Goal: Task Accomplishment & Management: Complete application form

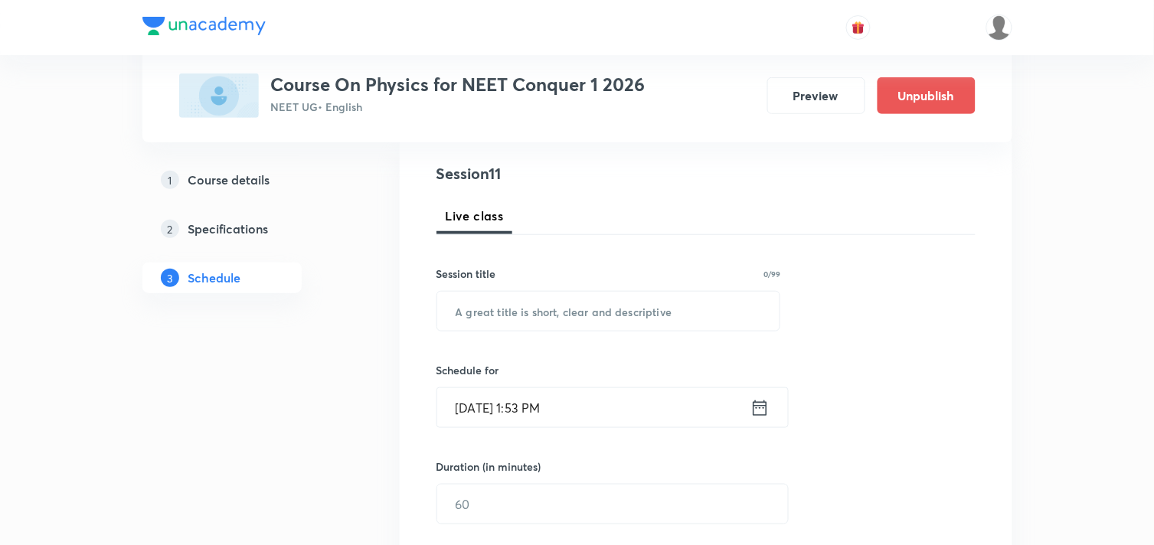
scroll to position [170, 0]
click at [528, 306] on input "text" at bounding box center [608, 309] width 343 height 39
paste input "Neet- KTG"
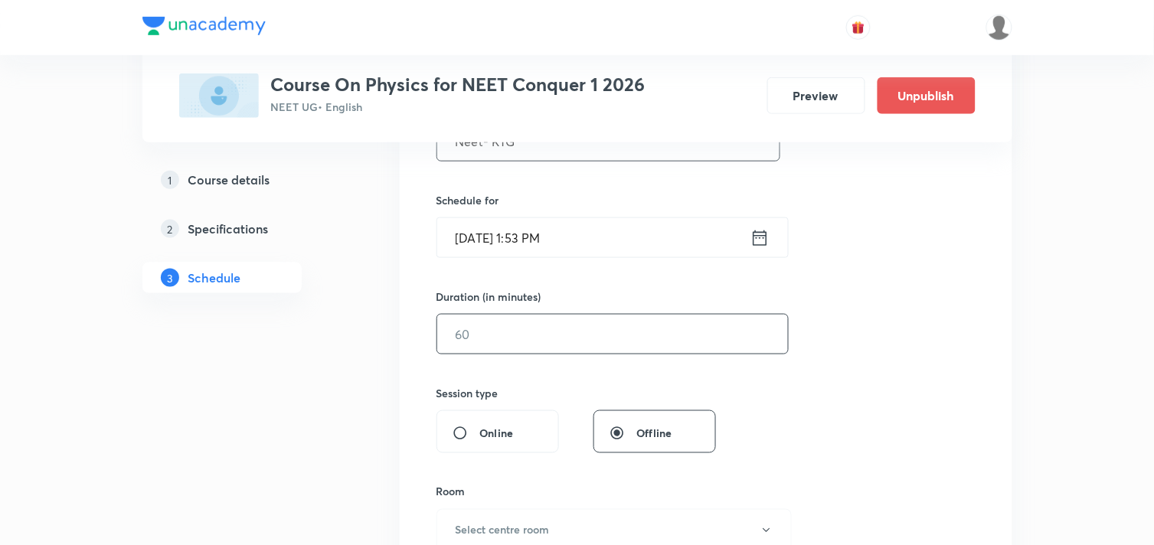
scroll to position [340, 0]
type input "Neet- KTG"
click at [766, 239] on icon at bounding box center [760, 235] width 14 height 15
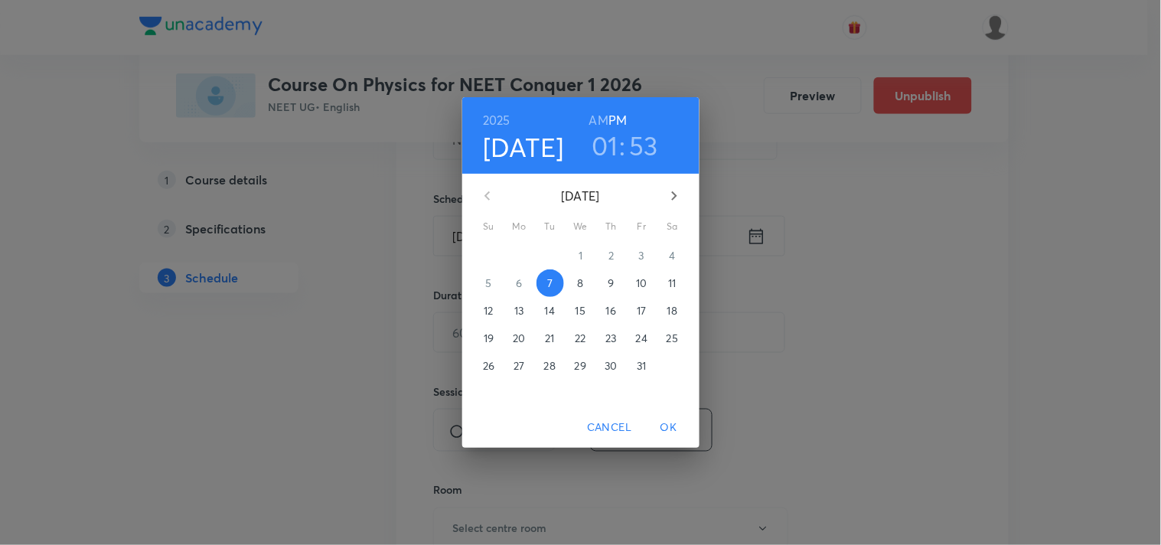
click at [607, 149] on h3 "01" at bounding box center [605, 145] width 27 height 32
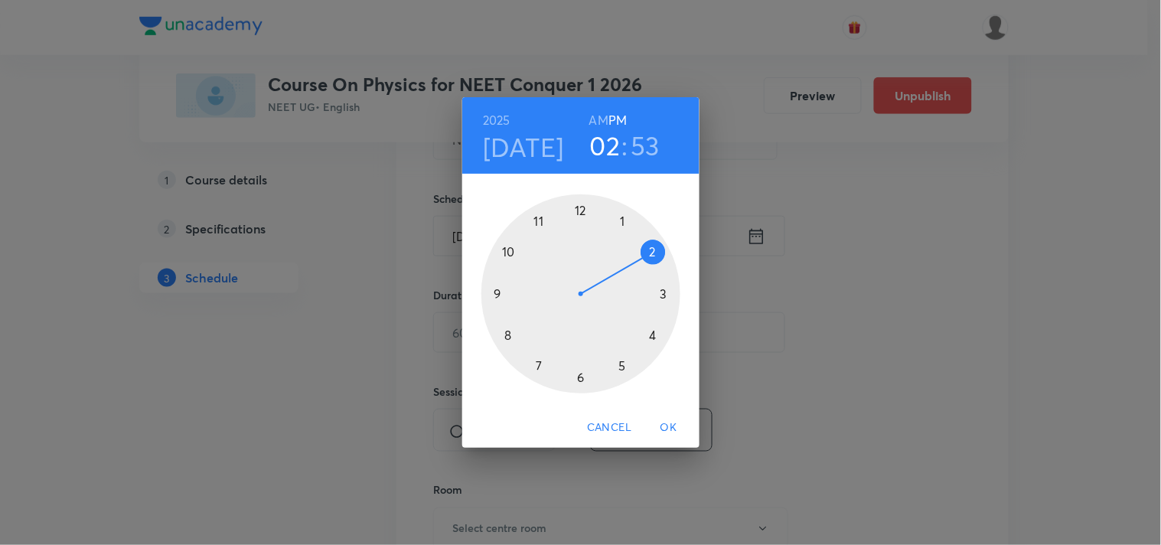
drag, startPoint x: 624, startPoint y: 220, endPoint x: 653, endPoint y: 245, distance: 38.0
click at [653, 245] on div at bounding box center [581, 293] width 199 height 199
drag, startPoint x: 518, startPoint y: 234, endPoint x: 580, endPoint y: 212, distance: 66.6
click at [580, 212] on div at bounding box center [581, 293] width 199 height 199
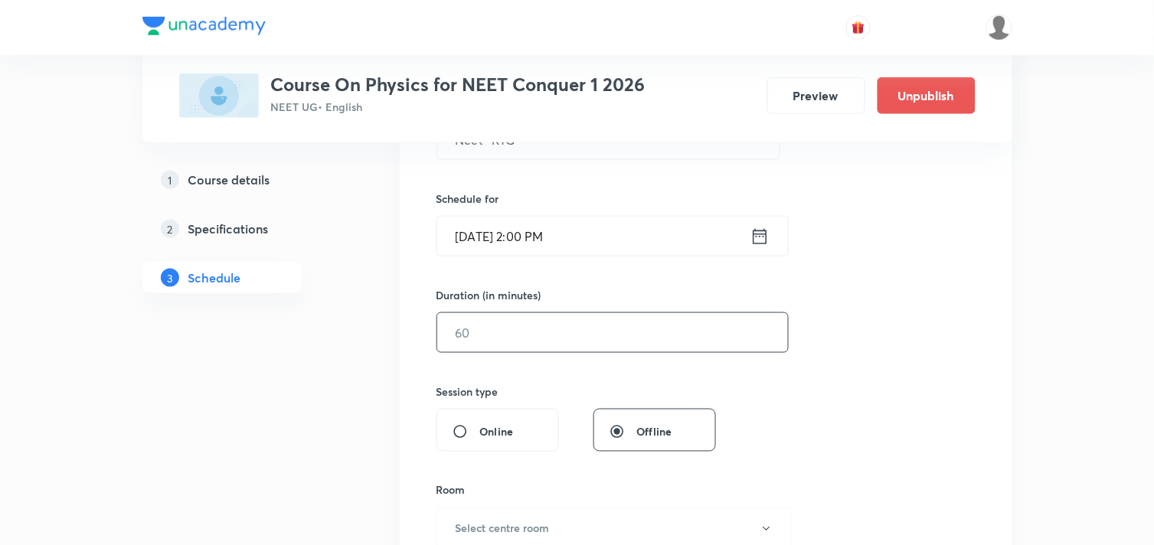
click at [536, 322] on input "text" at bounding box center [612, 332] width 351 height 39
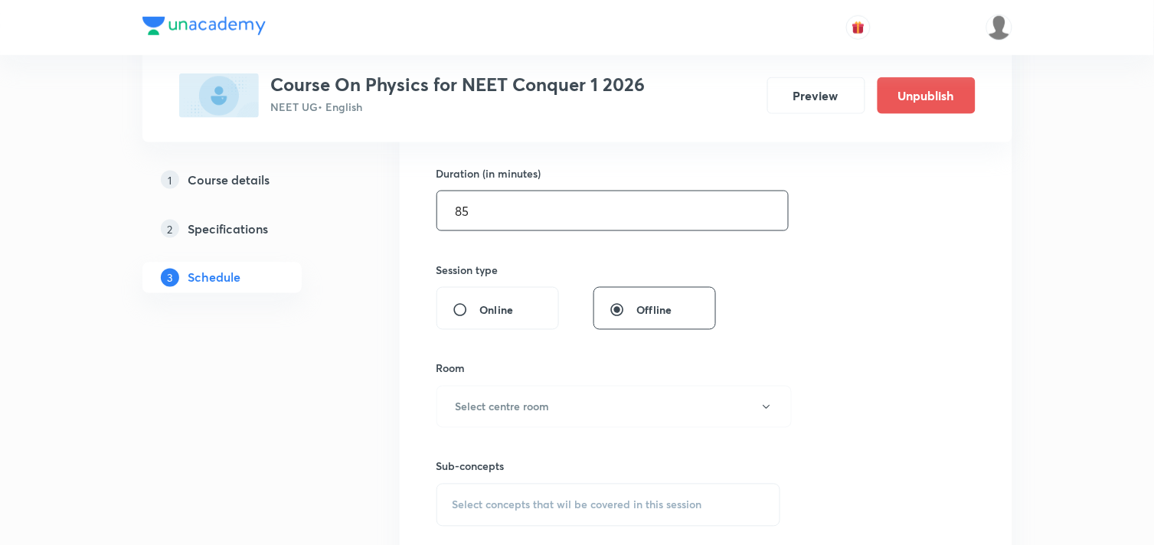
scroll to position [510, 0]
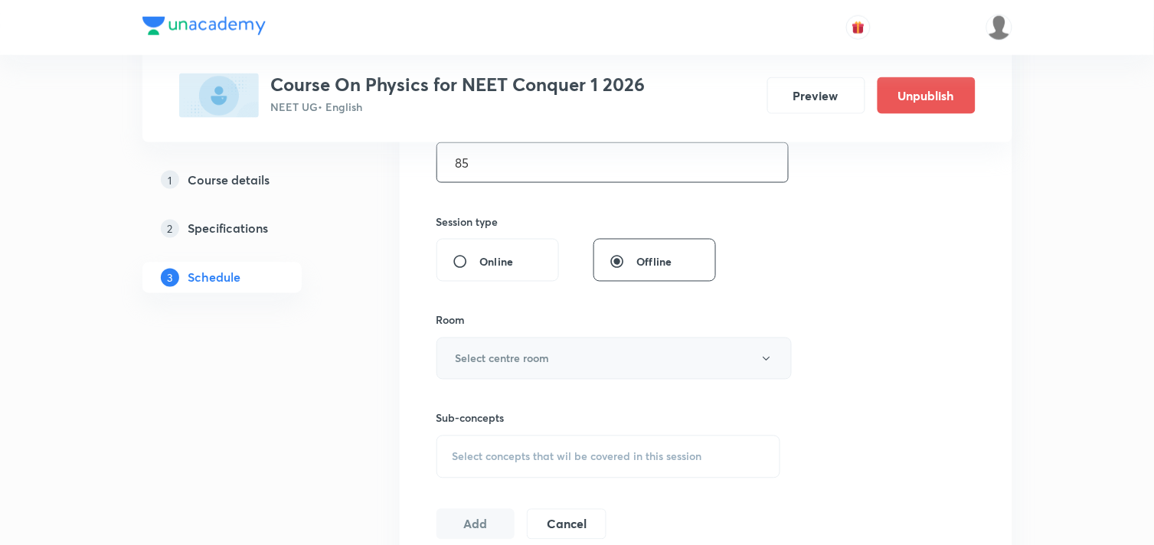
type input "85"
click at [536, 353] on h6 "Select centre room" at bounding box center [503, 359] width 94 height 16
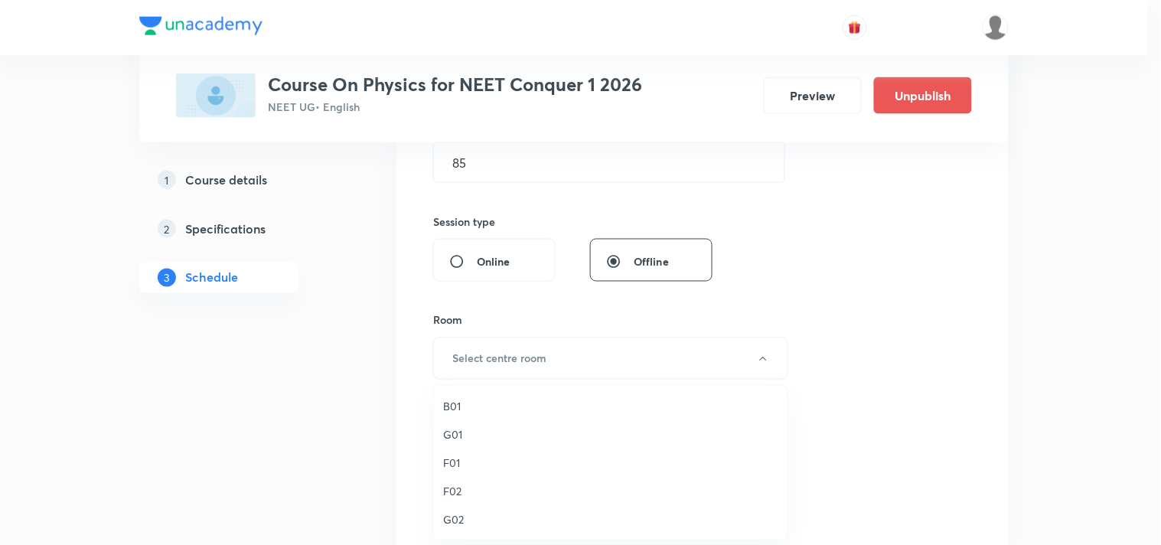
click at [453, 437] on span "G01" at bounding box center [610, 434] width 335 height 16
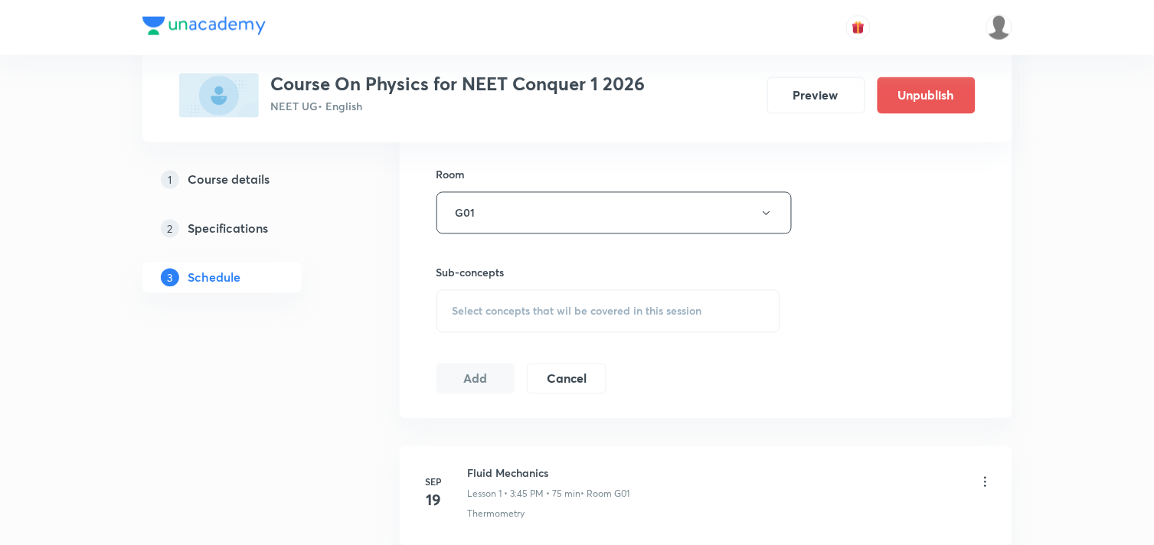
scroll to position [680, 0]
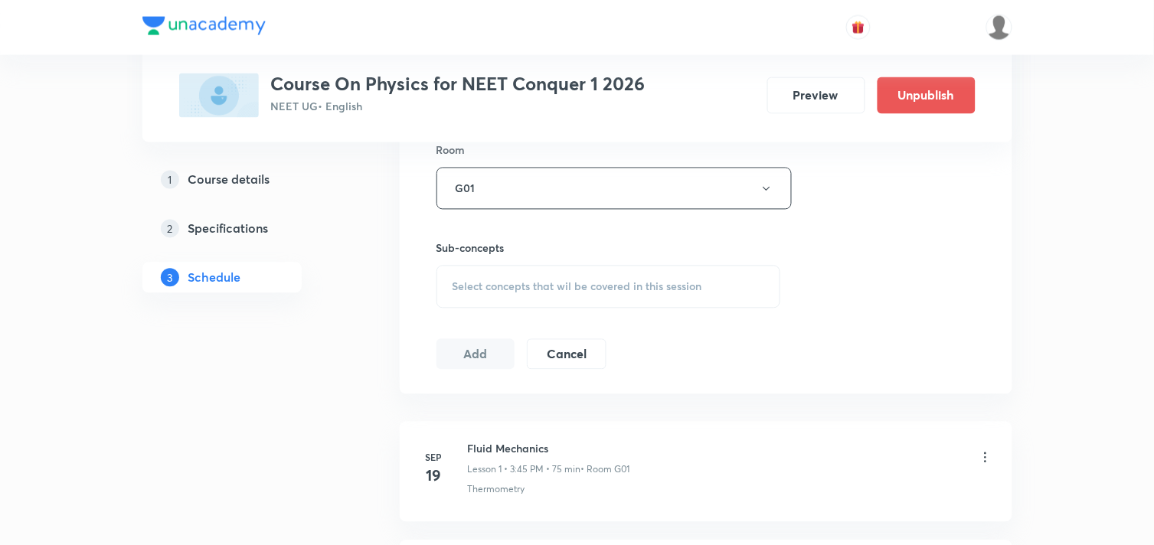
click at [671, 299] on div "Select concepts that wil be covered in this session" at bounding box center [608, 287] width 345 height 43
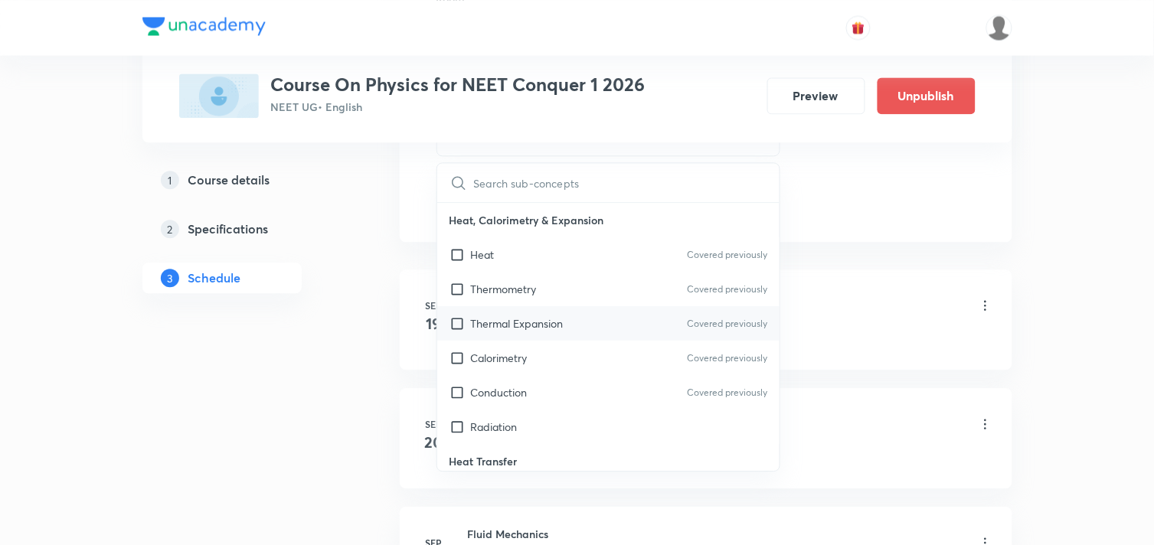
scroll to position [851, 0]
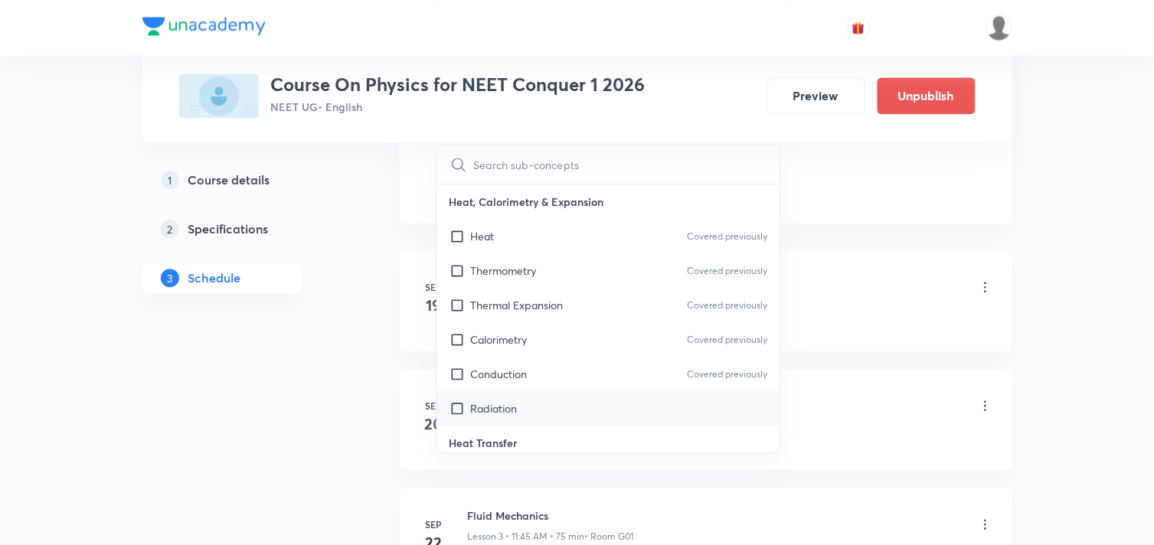
click at [485, 412] on p "Radiation" at bounding box center [494, 408] width 47 height 16
checkbox input "true"
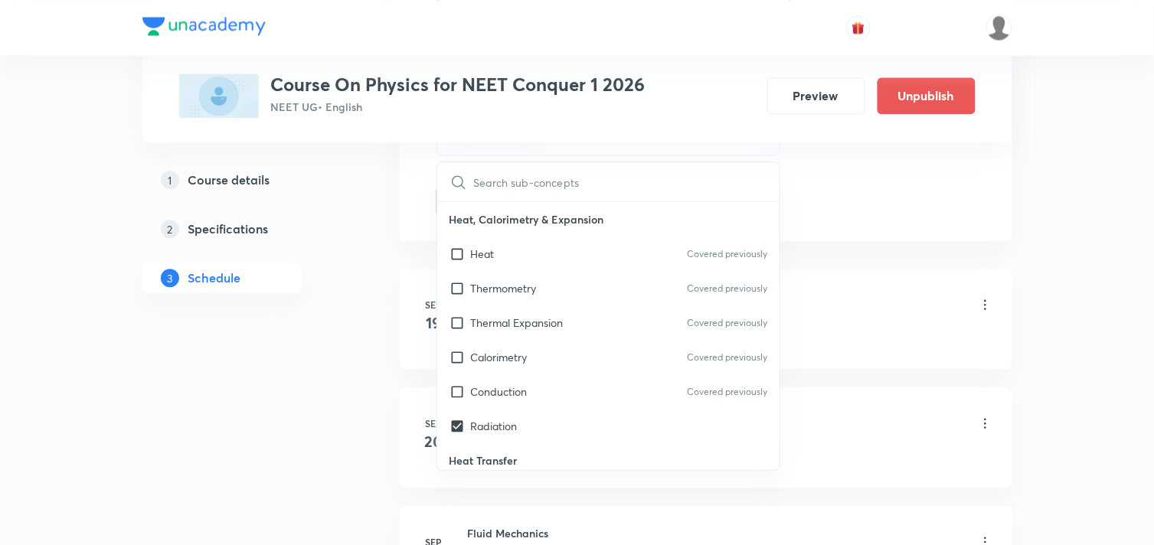
click at [898, 250] on div "Schedule 10 classes Session 11 Live class Session title 9/99 Neet- KTG ​ Schedu…" at bounding box center [706, 480] width 612 height 2145
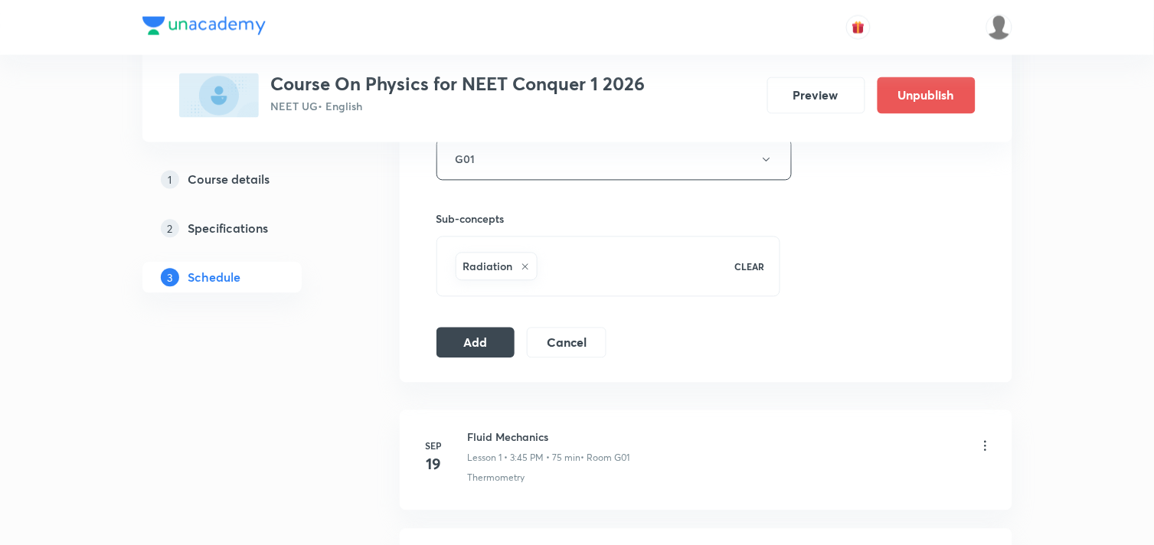
scroll to position [680, 0]
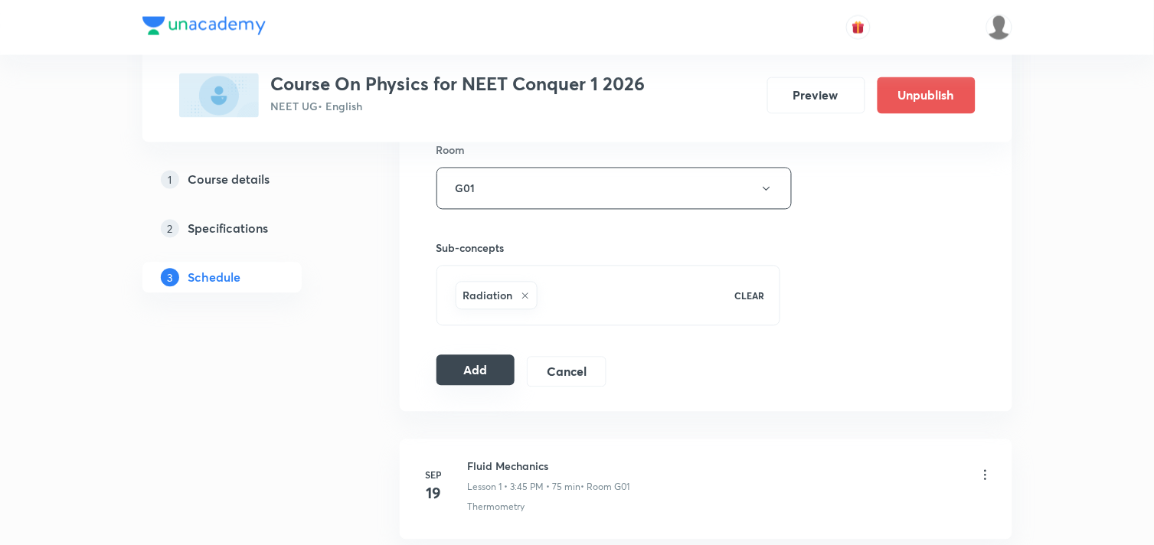
click at [465, 386] on div "Add Cancel" at bounding box center [527, 372] width 182 height 31
click at [467, 377] on button "Add" at bounding box center [475, 370] width 79 height 31
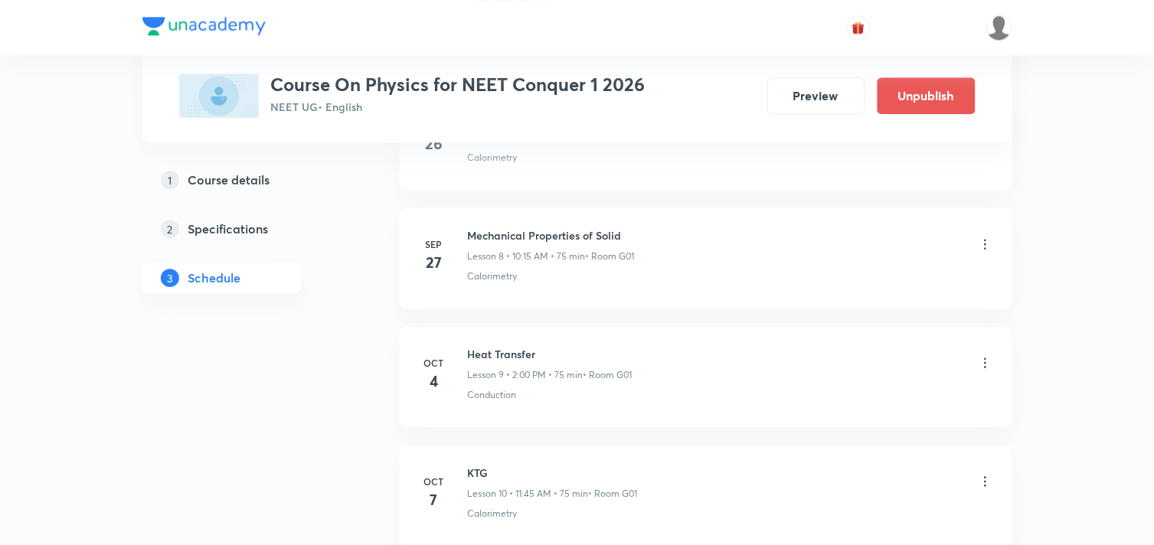
scroll to position [1275, 0]
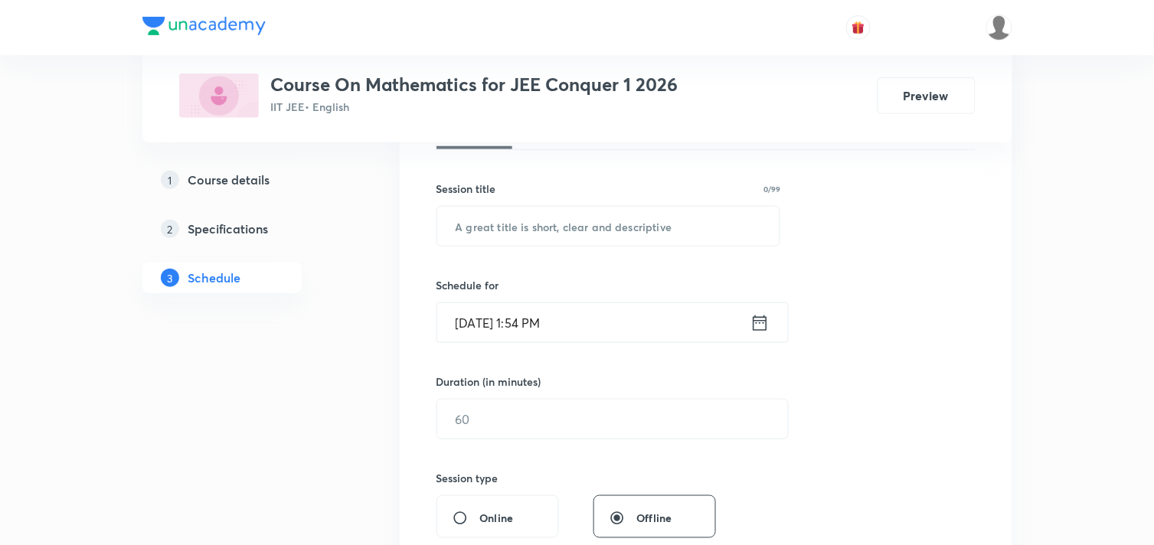
scroll to position [255, 0]
click at [498, 232] on input "text" at bounding box center [608, 224] width 343 height 39
paste input "Matrices -3"
type input "Matrices -3"
click at [758, 320] on icon at bounding box center [759, 321] width 19 height 21
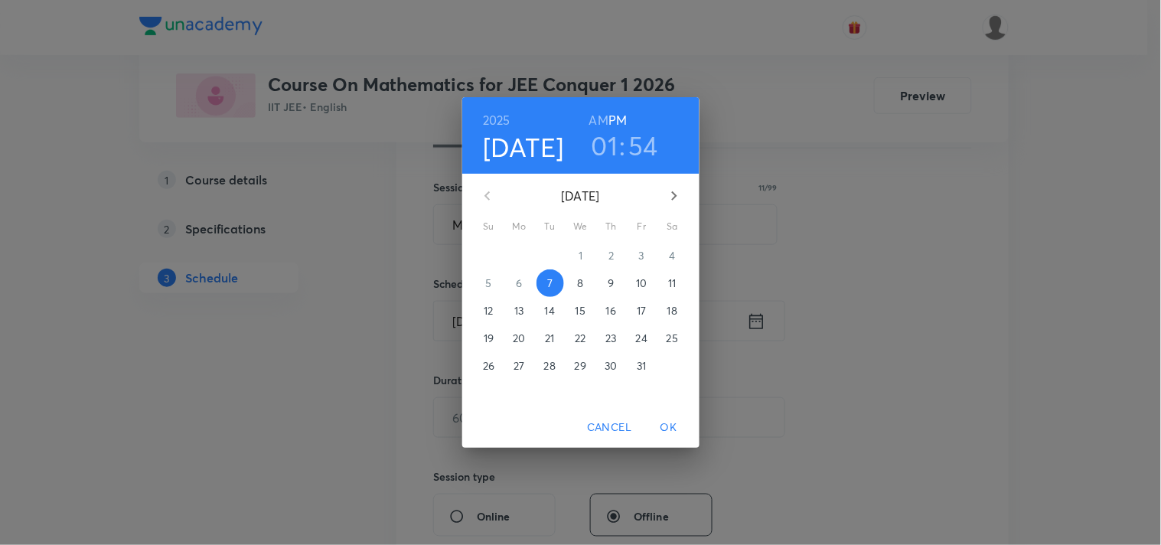
click at [606, 145] on h3 "01" at bounding box center [605, 145] width 27 height 32
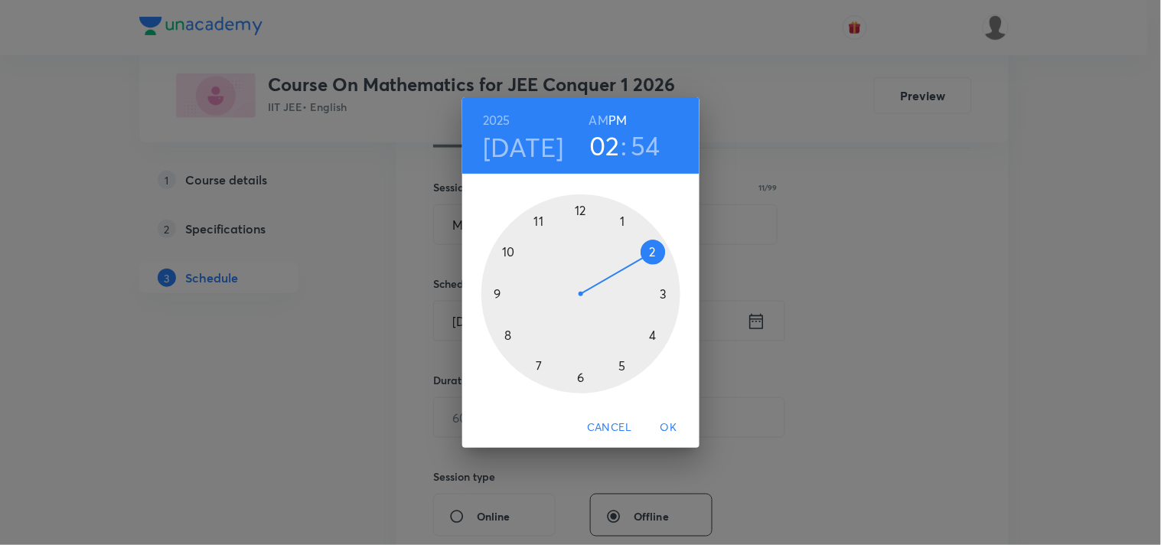
drag, startPoint x: 624, startPoint y: 223, endPoint x: 649, endPoint y: 248, distance: 35.7
click at [649, 248] on div at bounding box center [581, 293] width 199 height 199
drag, startPoint x: 536, startPoint y: 226, endPoint x: 580, endPoint y: 217, distance: 45.2
click at [580, 217] on div at bounding box center [581, 293] width 199 height 199
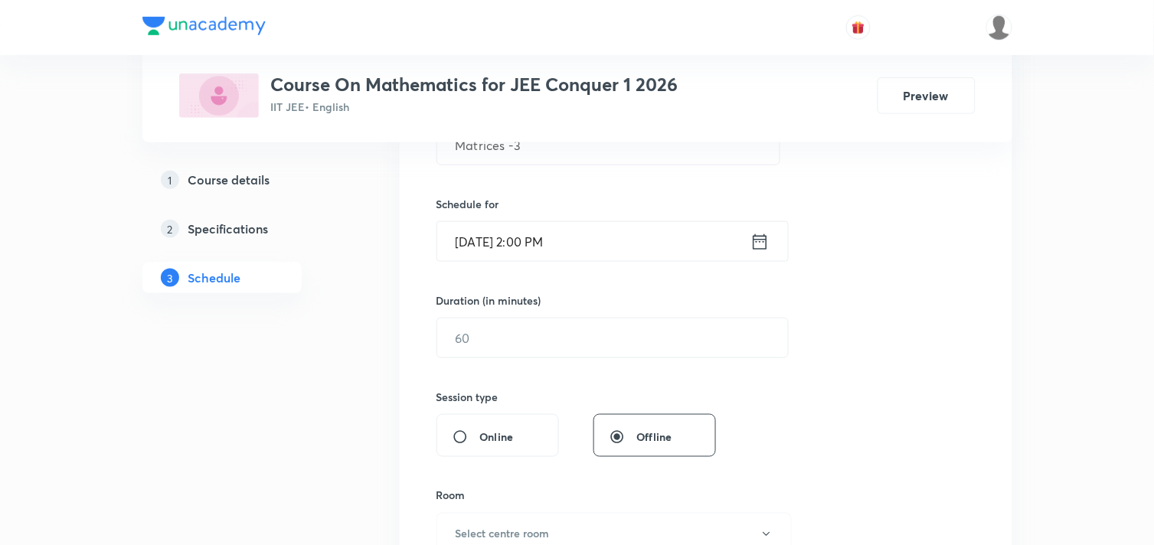
scroll to position [425, 0]
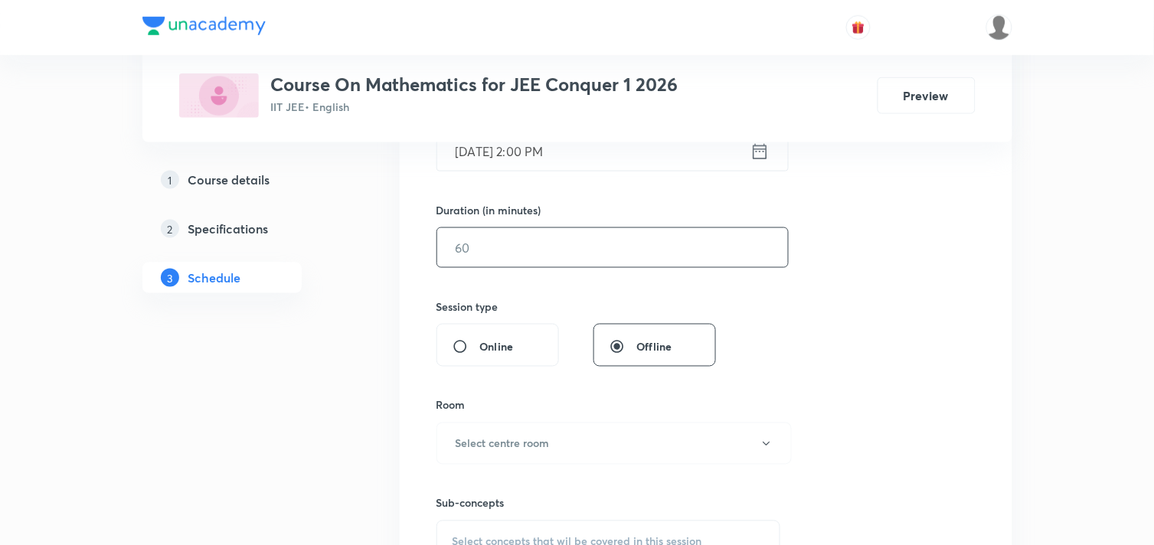
click at [608, 249] on input "text" at bounding box center [612, 247] width 351 height 39
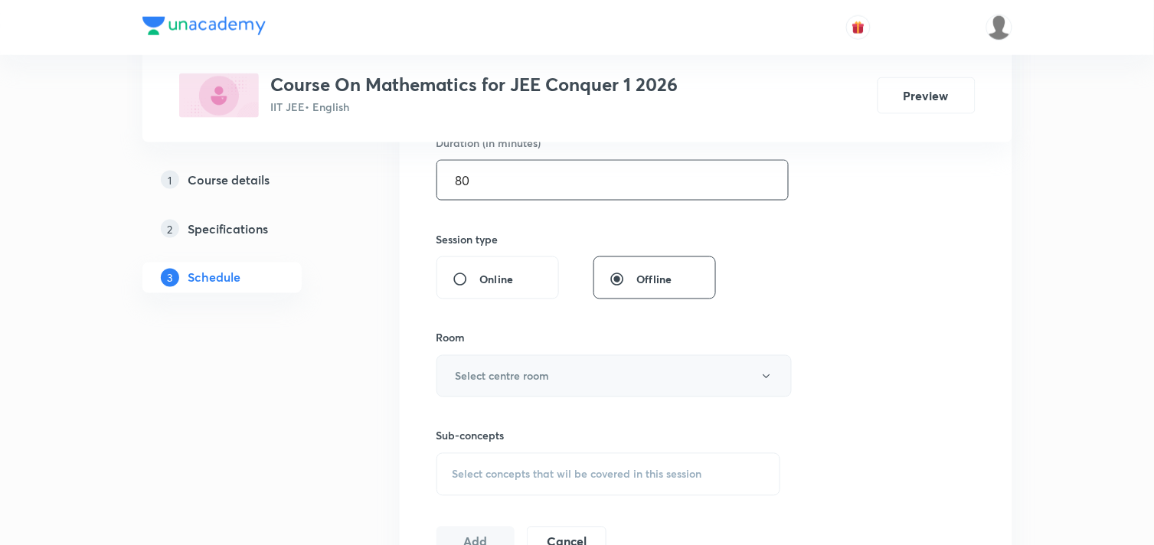
scroll to position [595, 0]
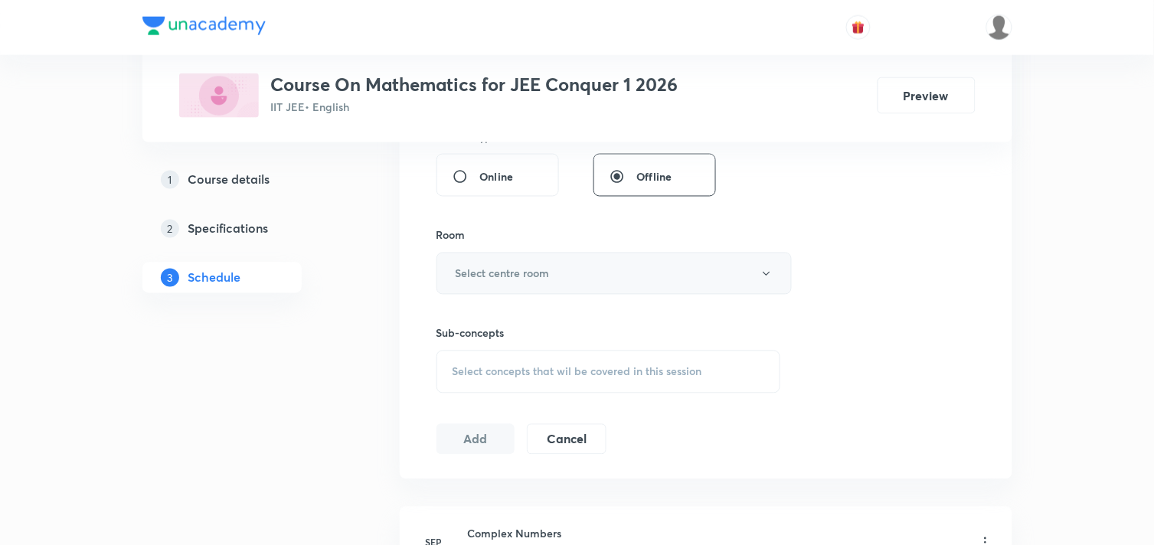
type input "80"
click at [528, 274] on h6 "Select centre room" at bounding box center [503, 274] width 94 height 16
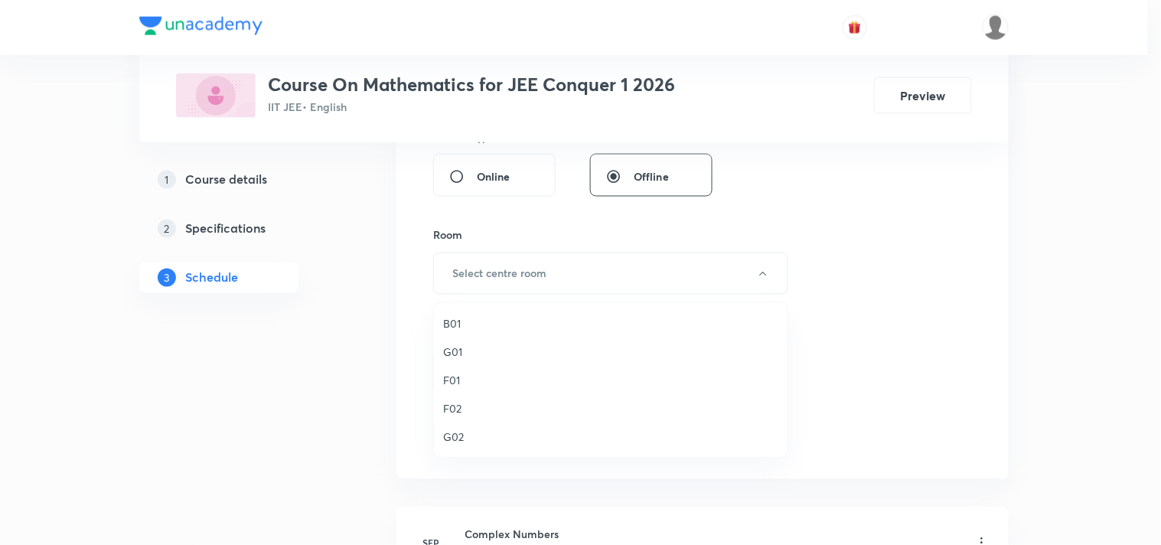
click at [449, 325] on span "B01" at bounding box center [610, 323] width 335 height 16
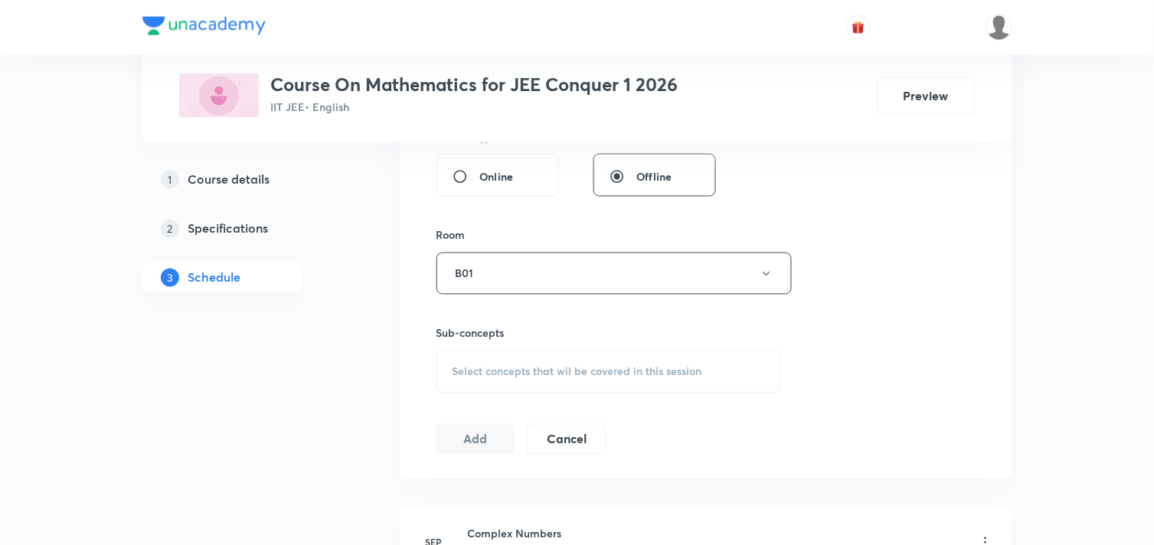
click at [524, 380] on div "Select concepts that wil be covered in this session" at bounding box center [608, 372] width 345 height 43
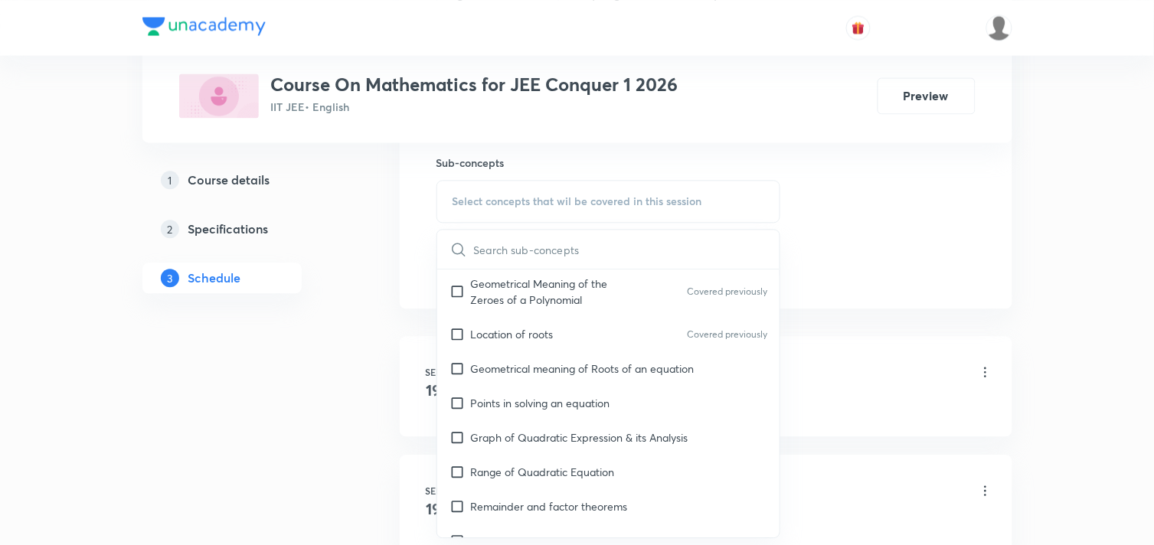
scroll to position [255, 0]
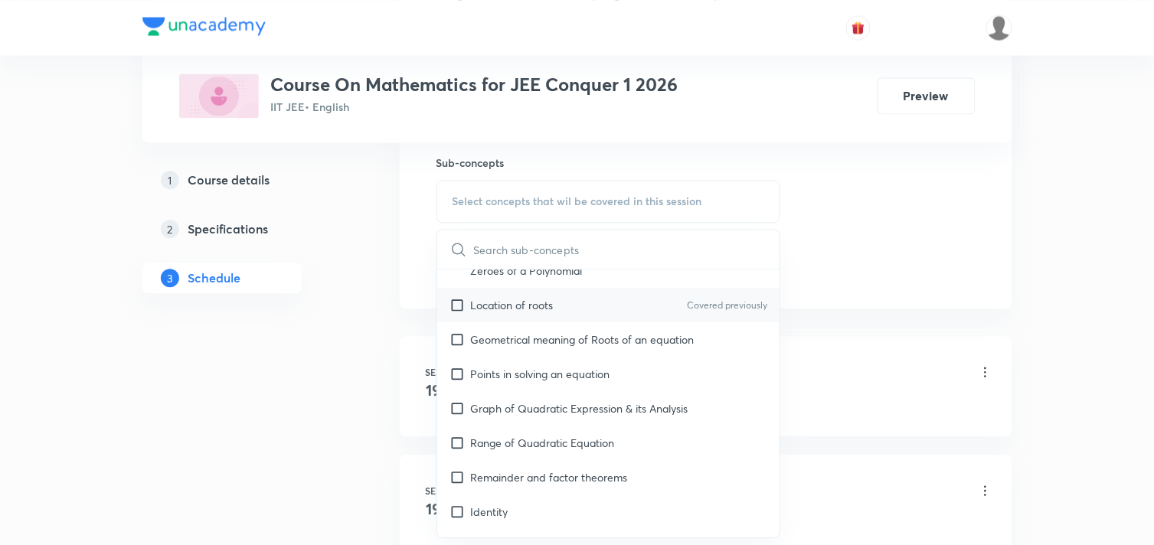
click at [455, 302] on input "checkbox" at bounding box center [459, 305] width 21 height 16
checkbox input "true"
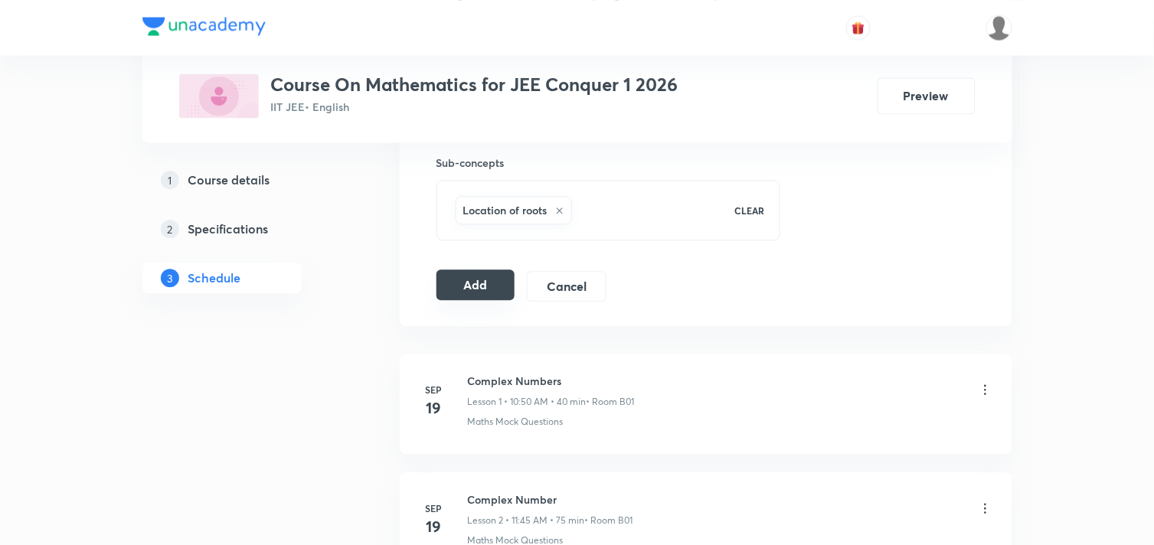
click at [491, 282] on button "Add" at bounding box center [475, 284] width 79 height 31
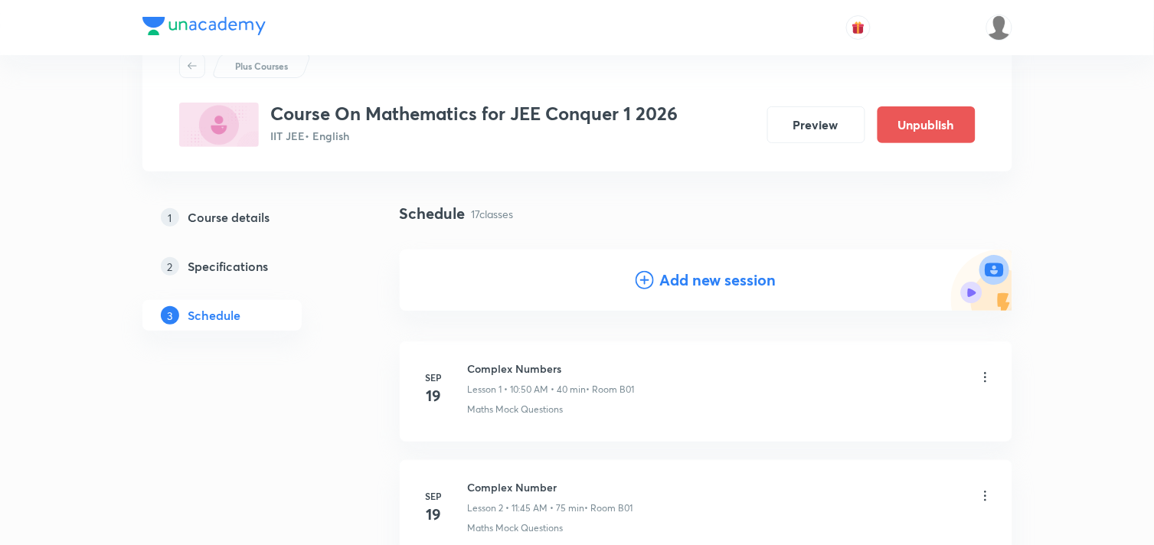
scroll to position [0, 0]
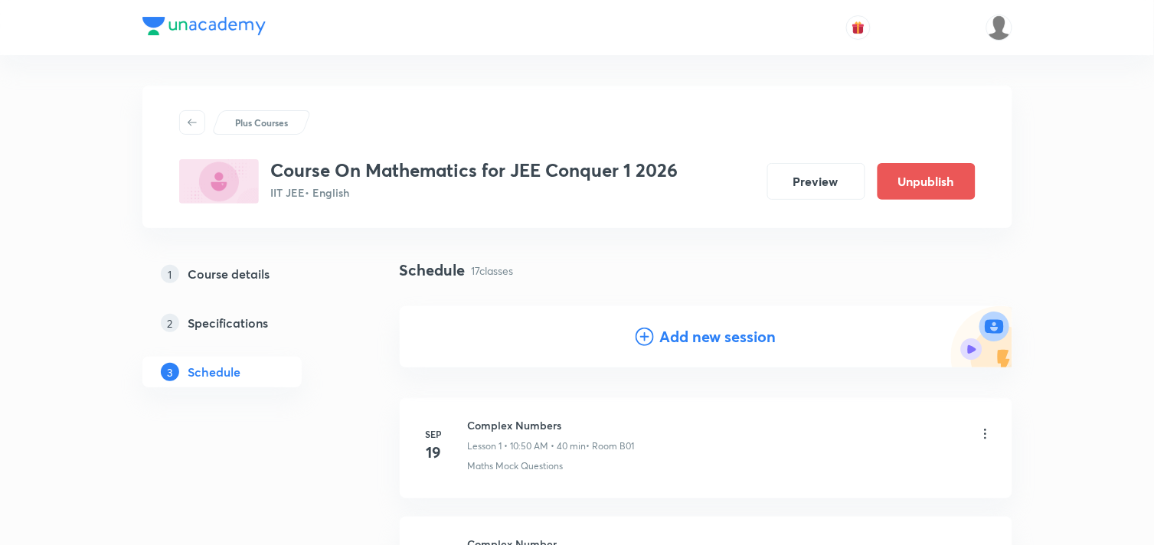
click at [707, 341] on h4 "Add new session" at bounding box center [718, 336] width 116 height 23
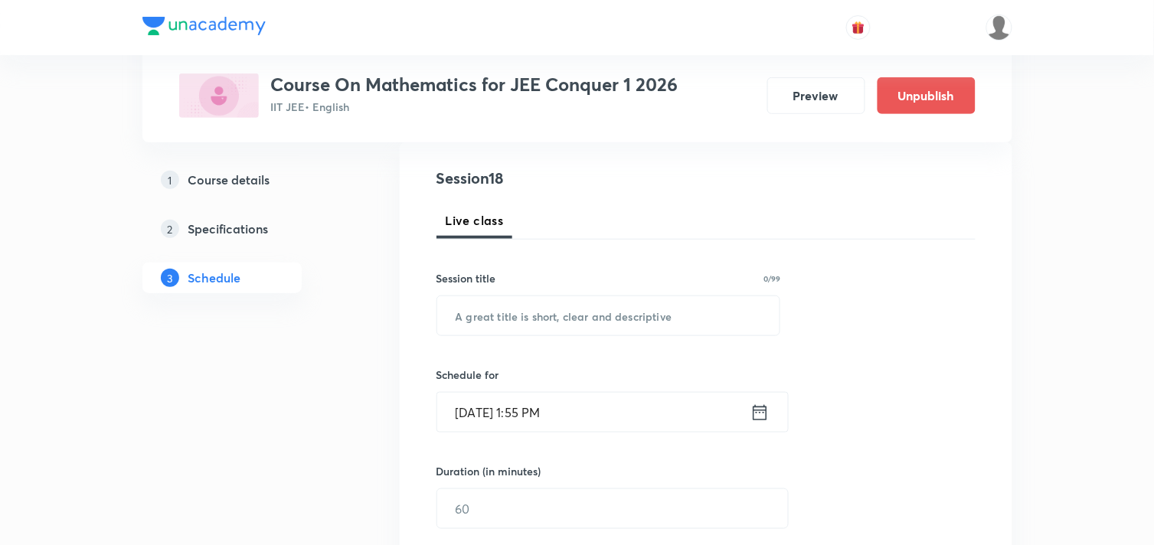
scroll to position [255, 0]
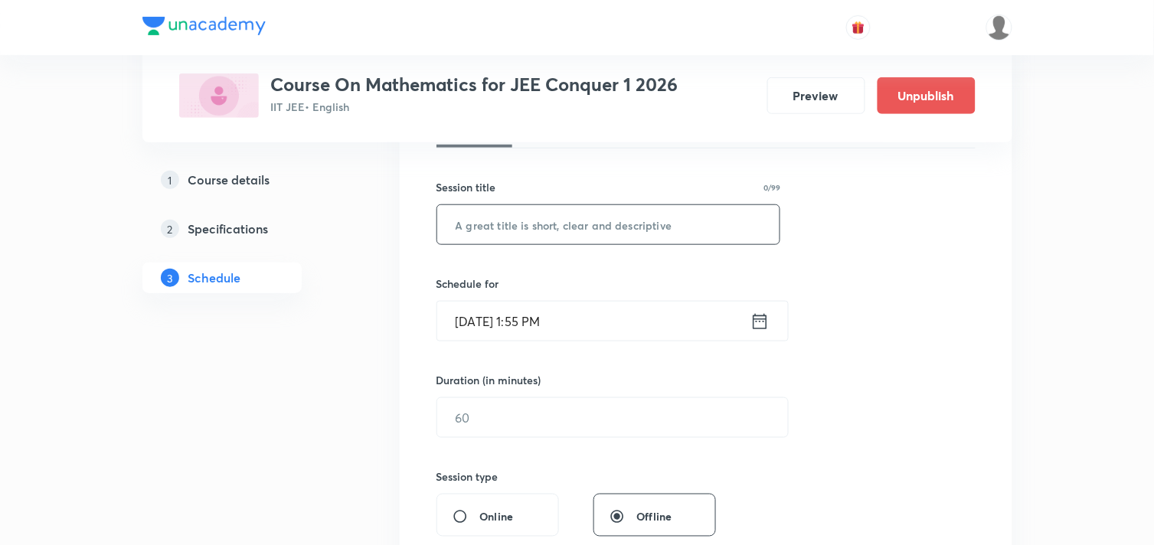
click at [567, 224] on input "text" at bounding box center [608, 224] width 343 height 39
paste input "Matrices -3"
type input "Matrices -4"
click at [761, 325] on icon at bounding box center [759, 321] width 19 height 21
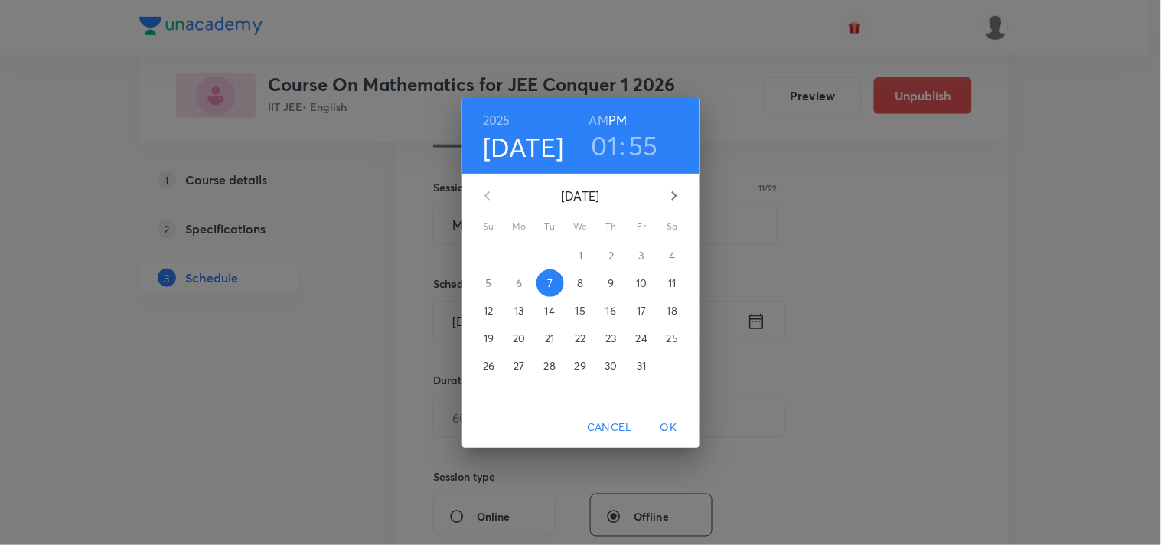
click at [603, 142] on h3 "01" at bounding box center [605, 145] width 27 height 32
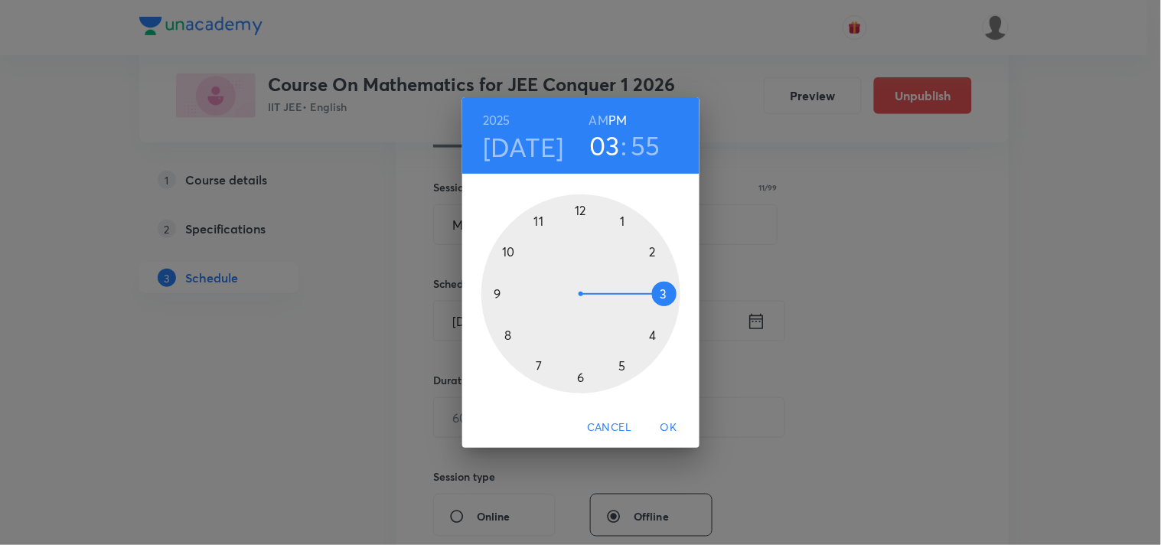
drag, startPoint x: 625, startPoint y: 224, endPoint x: 668, endPoint y: 289, distance: 77.9
click at [668, 289] on div at bounding box center [581, 293] width 199 height 199
drag, startPoint x: 537, startPoint y: 220, endPoint x: 488, endPoint y: 292, distance: 87.1
click at [488, 292] on div at bounding box center [581, 293] width 199 height 199
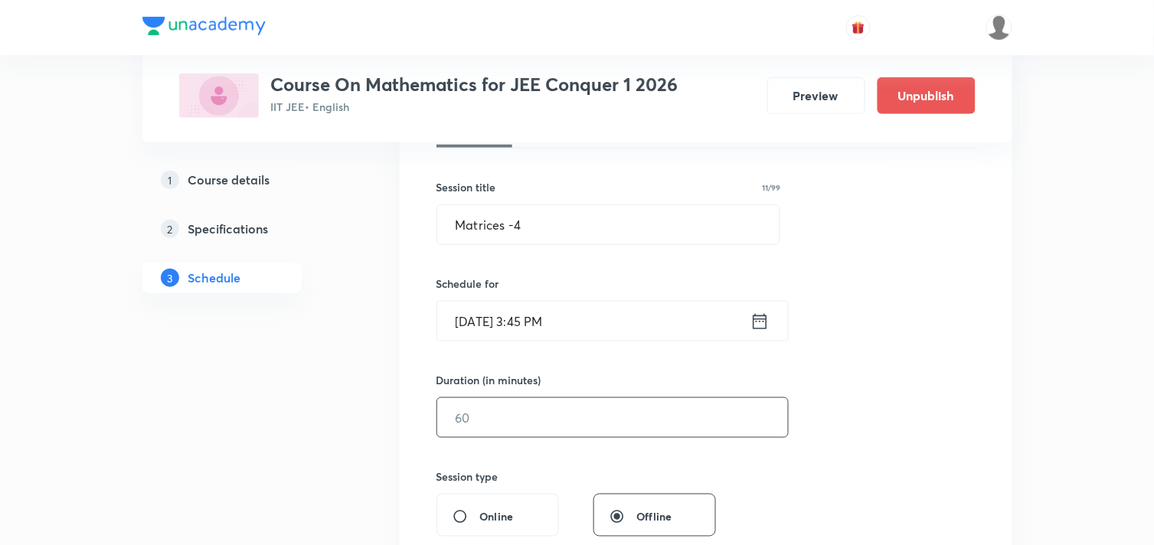
click at [544, 417] on input "text" at bounding box center [612, 417] width 351 height 39
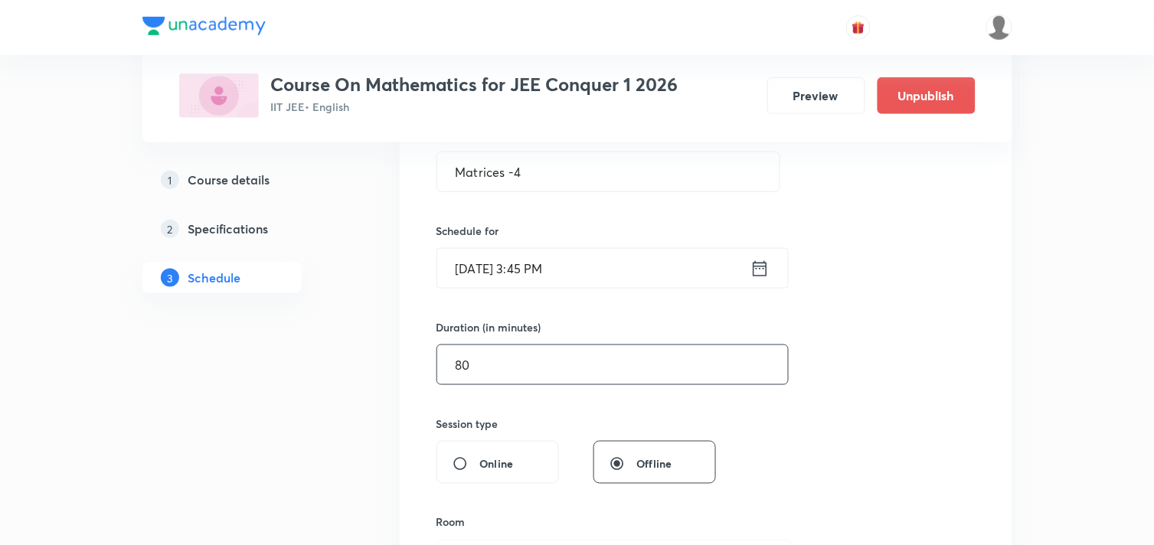
scroll to position [595, 0]
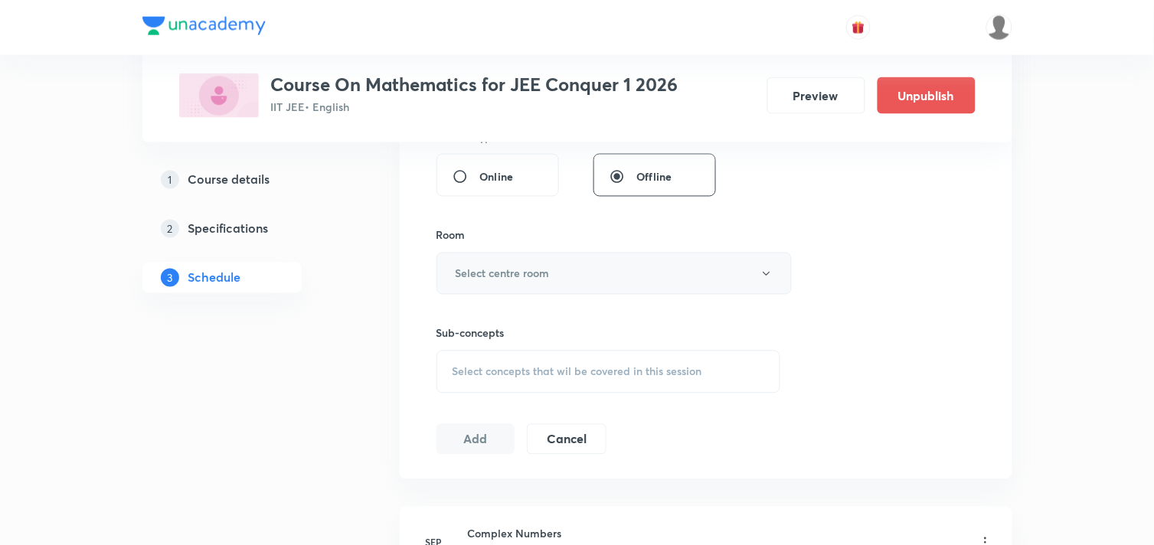
type input "80"
click at [516, 279] on h6 "Select centre room" at bounding box center [503, 274] width 94 height 16
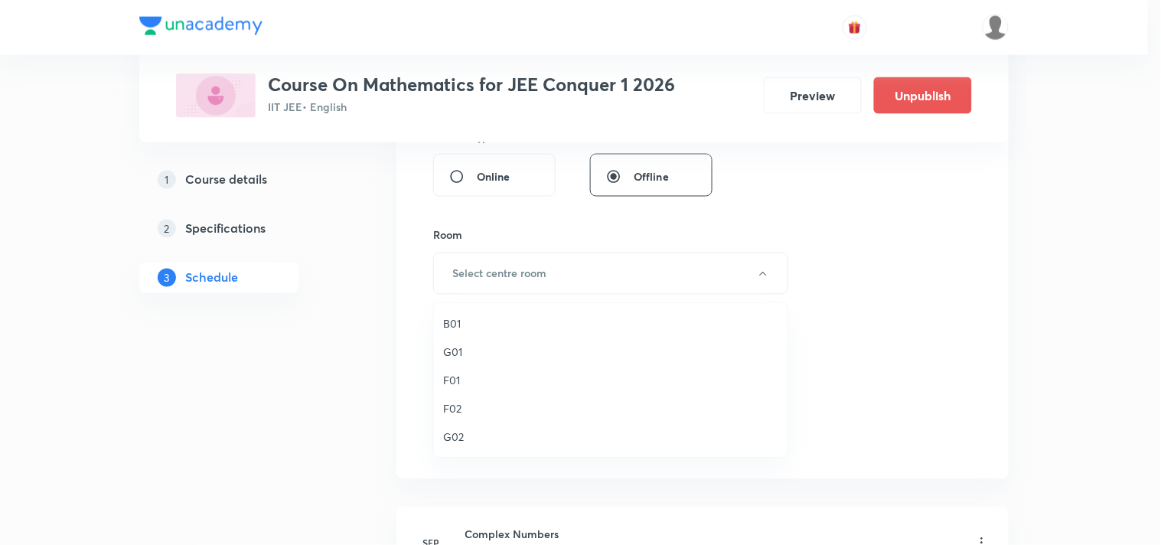
click at [461, 325] on span "B01" at bounding box center [610, 323] width 335 height 16
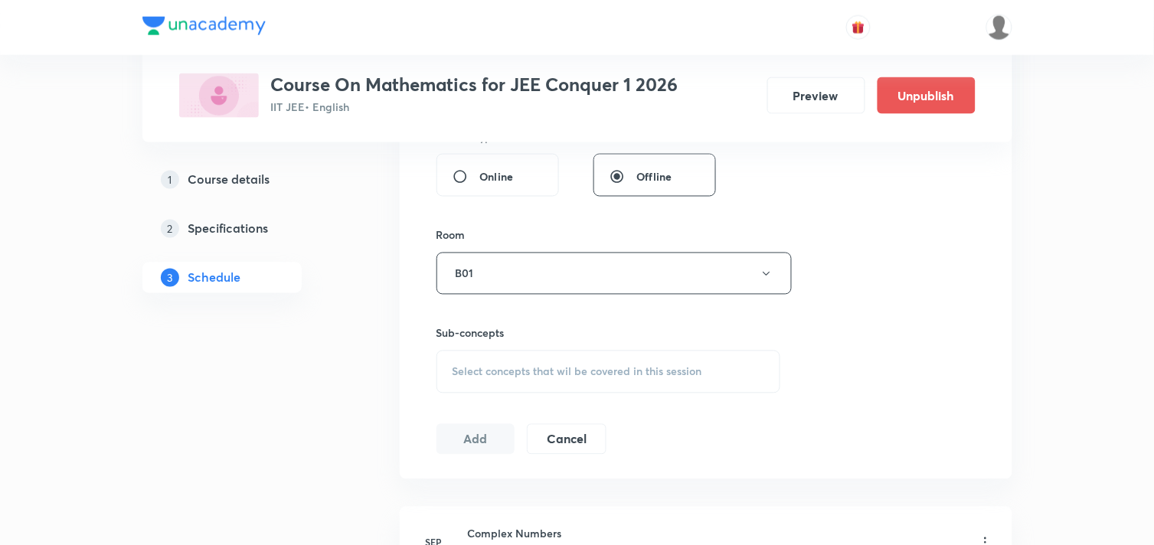
click at [569, 377] on span "Select concepts that wil be covered in this session" at bounding box center [577, 372] width 250 height 12
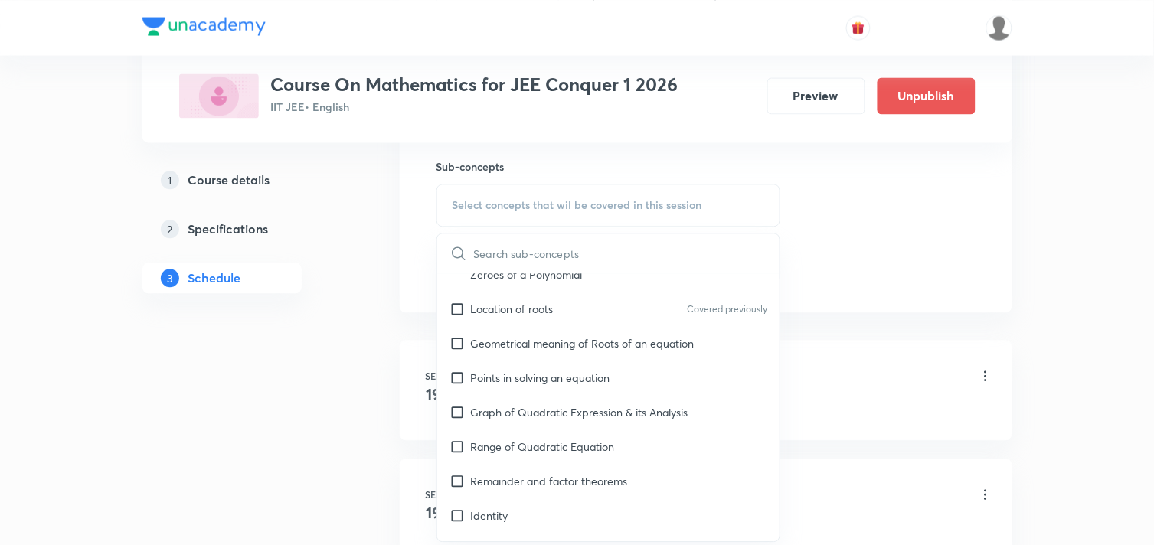
scroll to position [766, 0]
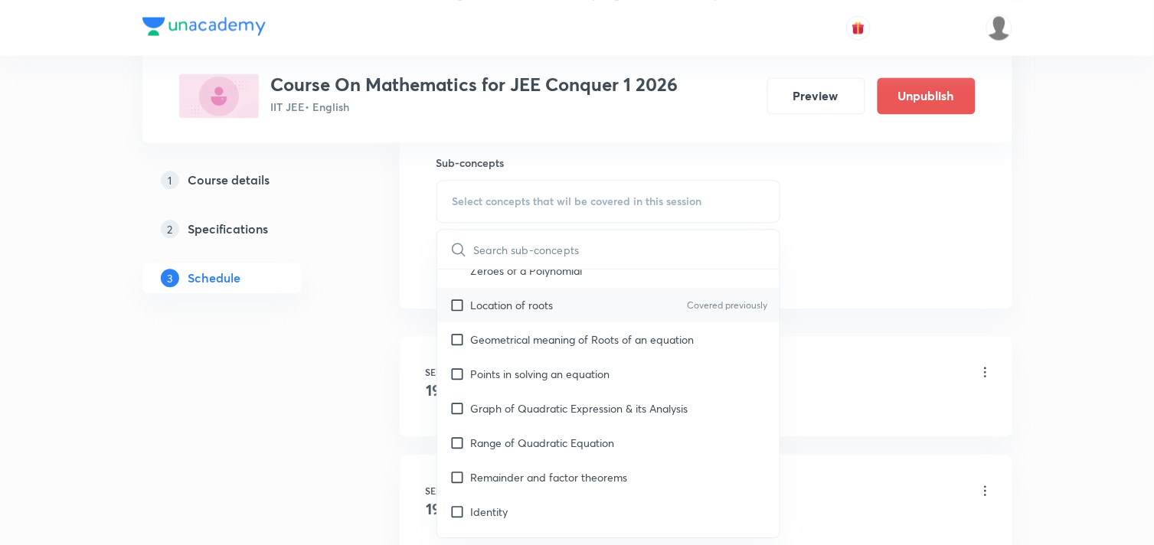
click at [455, 308] on input "checkbox" at bounding box center [459, 305] width 21 height 16
checkbox input "true"
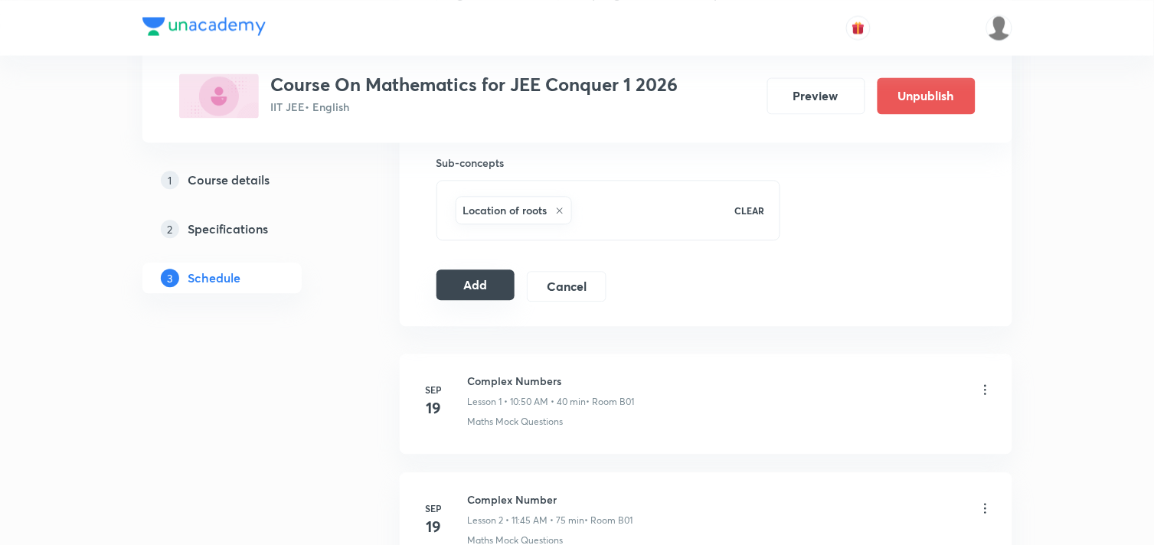
click at [485, 296] on button "Add" at bounding box center [475, 284] width 79 height 31
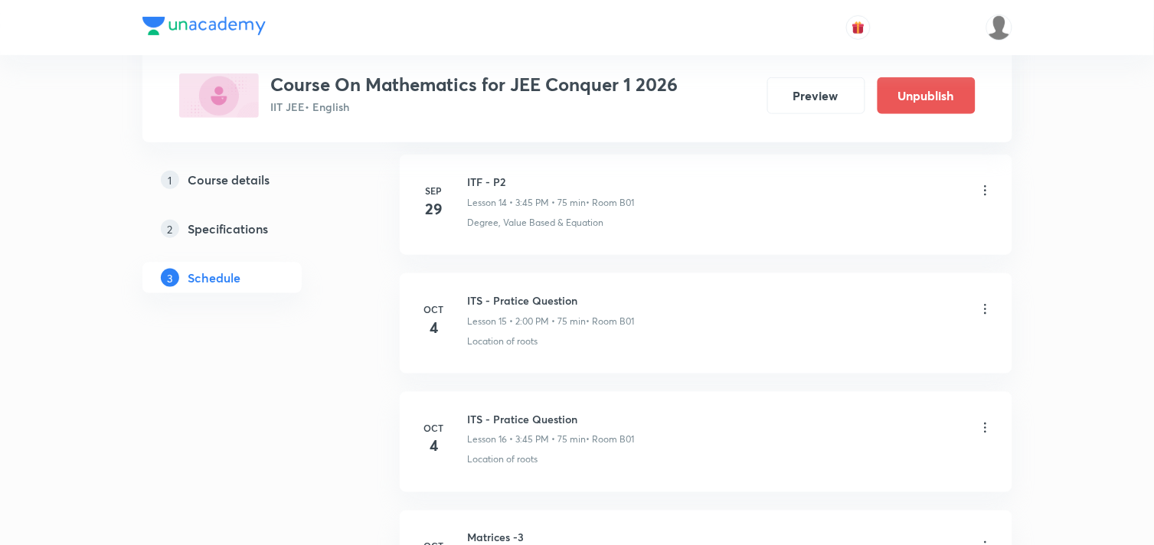
scroll to position [2116, 0]
